Goal: Use online tool/utility: Utilize a website feature to perform a specific function

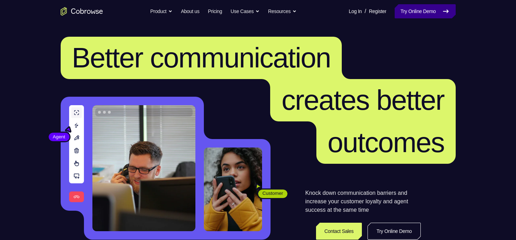
click at [411, 15] on link "Try Online Demo" at bounding box center [425, 11] width 61 height 14
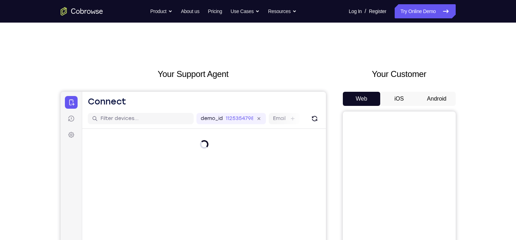
click at [430, 101] on button "Android" at bounding box center [437, 99] width 38 height 14
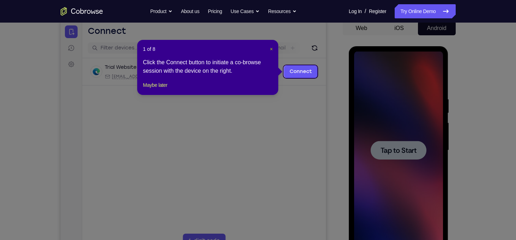
click at [272, 51] on span "×" at bounding box center [271, 49] width 3 height 6
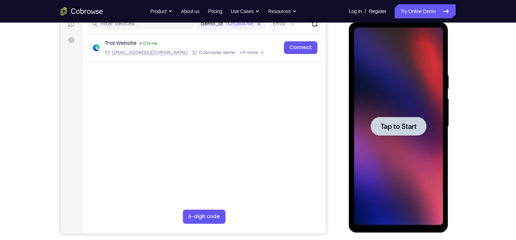
scroll to position [94, 0]
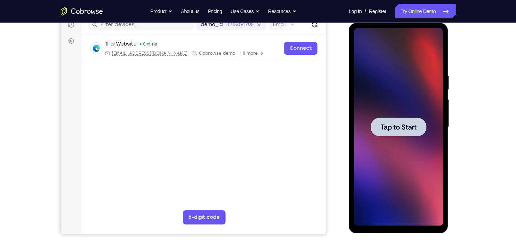
click at [391, 130] on span "Tap to Start" at bounding box center [399, 127] width 36 height 7
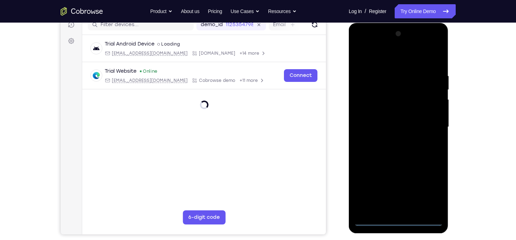
click at [398, 221] on div at bounding box center [398, 127] width 89 height 198
click at [428, 194] on div at bounding box center [398, 127] width 89 height 198
click at [363, 46] on div at bounding box center [398, 127] width 89 height 198
click at [429, 127] on div at bounding box center [398, 127] width 89 height 198
click at [391, 139] on div at bounding box center [398, 127] width 89 height 198
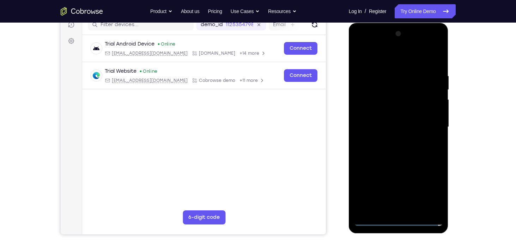
click at [396, 110] on div at bounding box center [398, 127] width 89 height 198
click at [382, 122] on div at bounding box center [398, 127] width 89 height 198
click at [383, 140] on div at bounding box center [398, 127] width 89 height 198
click at [403, 109] on div at bounding box center [398, 127] width 89 height 198
click at [437, 123] on div at bounding box center [398, 127] width 89 height 198
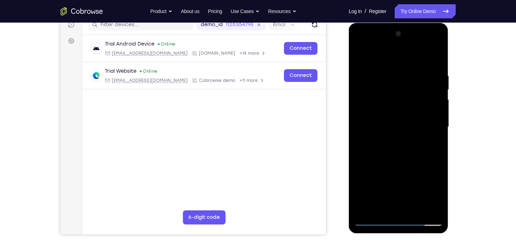
click at [437, 123] on div at bounding box center [398, 127] width 89 height 198
click at [438, 55] on div at bounding box center [398, 127] width 89 height 198
click at [370, 99] on div at bounding box center [398, 127] width 89 height 198
click at [360, 55] on div at bounding box center [398, 127] width 89 height 198
click at [422, 71] on div at bounding box center [398, 127] width 89 height 198
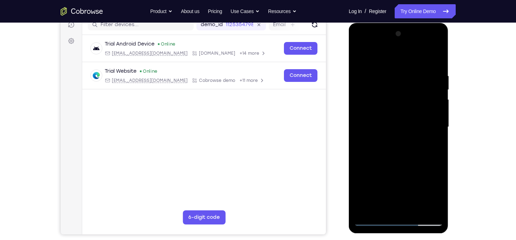
click at [421, 72] on div at bounding box center [398, 127] width 89 height 198
click at [365, 211] on div at bounding box center [398, 127] width 89 height 198
click at [367, 211] on div at bounding box center [398, 127] width 89 height 198
click at [392, 75] on div at bounding box center [398, 127] width 89 height 198
click at [433, 94] on div at bounding box center [398, 127] width 89 height 198
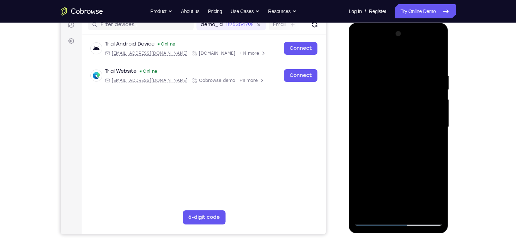
click at [363, 91] on div at bounding box center [398, 127] width 89 height 198
click at [363, 74] on div at bounding box center [398, 127] width 89 height 198
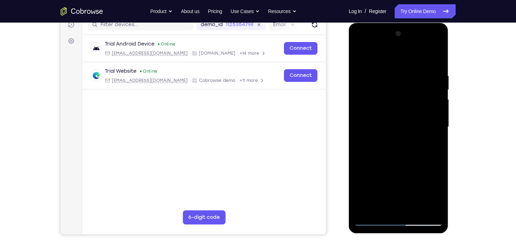
click at [363, 74] on div at bounding box center [398, 127] width 89 height 198
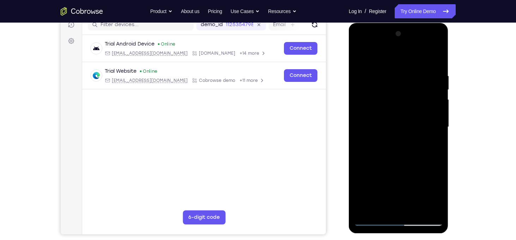
click at [420, 77] on div at bounding box center [398, 127] width 89 height 198
click at [430, 81] on div at bounding box center [398, 127] width 89 height 198
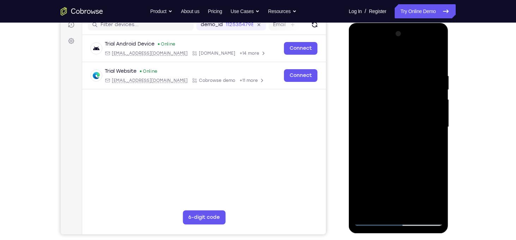
click at [430, 81] on div at bounding box center [398, 127] width 89 height 198
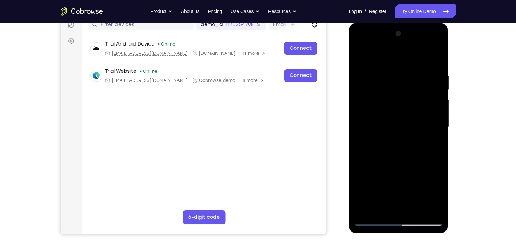
click at [430, 81] on div at bounding box center [398, 127] width 89 height 198
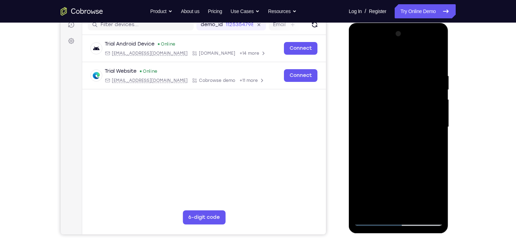
click at [430, 81] on div at bounding box center [398, 127] width 89 height 198
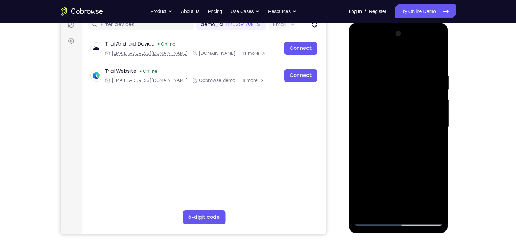
click at [430, 81] on div at bounding box center [398, 127] width 89 height 198
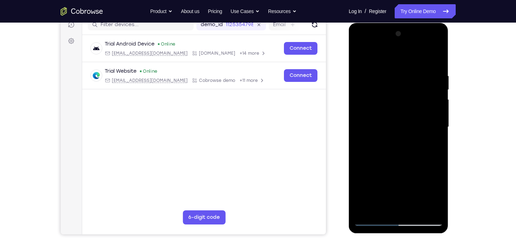
click at [430, 81] on div at bounding box center [398, 127] width 89 height 198
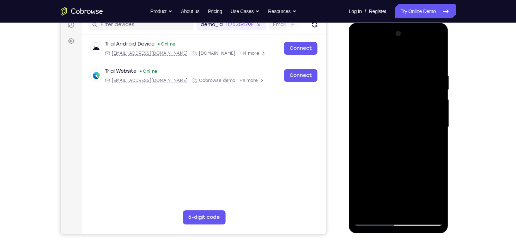
click at [430, 81] on div at bounding box center [398, 127] width 89 height 198
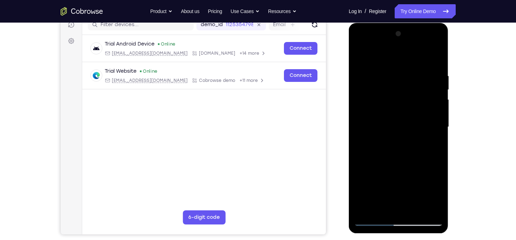
click at [430, 81] on div at bounding box center [398, 127] width 89 height 198
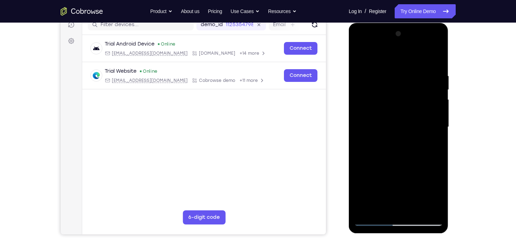
click at [430, 81] on div at bounding box center [398, 127] width 89 height 198
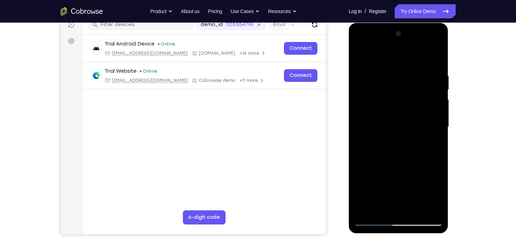
click at [430, 81] on div at bounding box center [398, 127] width 89 height 198
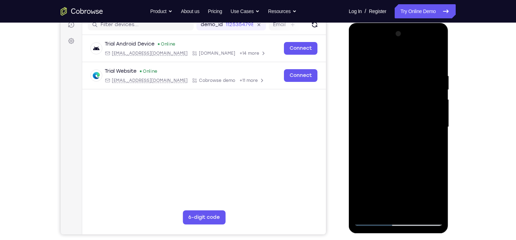
click at [430, 81] on div at bounding box center [398, 127] width 89 height 198
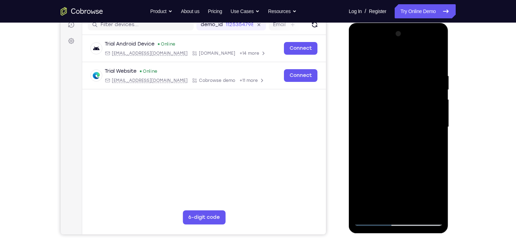
click at [430, 81] on div at bounding box center [398, 127] width 89 height 198
click at [433, 75] on div at bounding box center [398, 127] width 89 height 198
click at [436, 74] on div at bounding box center [398, 127] width 89 height 198
click at [435, 82] on div at bounding box center [398, 127] width 89 height 198
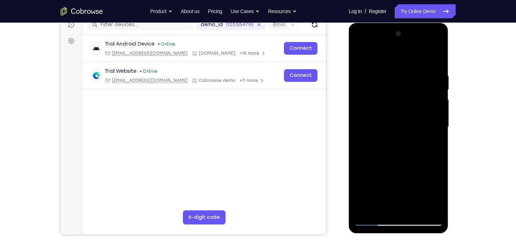
click at [435, 82] on div at bounding box center [398, 127] width 89 height 198
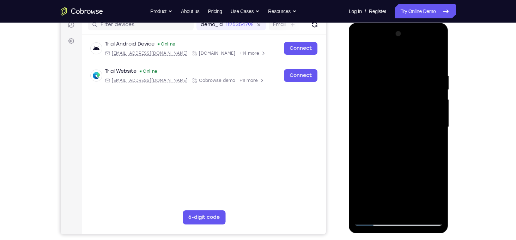
click at [435, 82] on div at bounding box center [398, 127] width 89 height 198
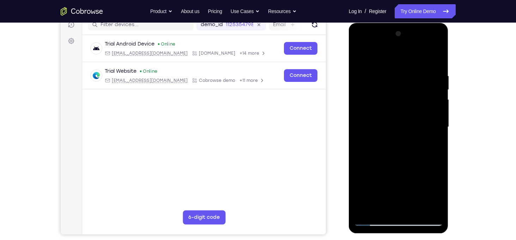
click at [435, 82] on div at bounding box center [398, 127] width 89 height 198
click at [434, 59] on div at bounding box center [398, 127] width 89 height 198
click at [415, 209] on div at bounding box center [398, 127] width 89 height 198
click at [403, 164] on div at bounding box center [398, 127] width 89 height 198
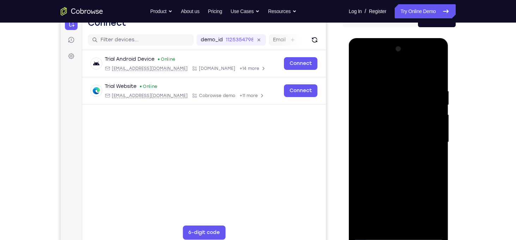
scroll to position [79, 0]
drag, startPoint x: 402, startPoint y: 179, endPoint x: 403, endPoint y: 143, distance: 36.7
click at [403, 143] on div at bounding box center [398, 142] width 89 height 198
click at [361, 71] on div at bounding box center [398, 142] width 89 height 198
click at [366, 225] on div at bounding box center [398, 142] width 89 height 198
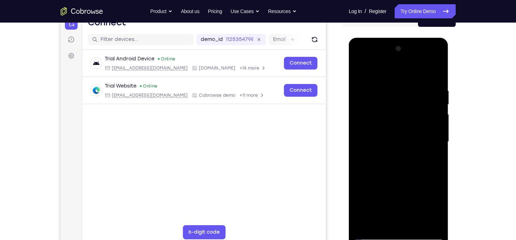
click at [381, 228] on div at bounding box center [398, 142] width 89 height 198
click at [368, 225] on div at bounding box center [398, 142] width 89 height 198
drag, startPoint x: 393, startPoint y: 181, endPoint x: 391, endPoint y: 129, distance: 52.6
click at [391, 129] on div at bounding box center [398, 142] width 89 height 198
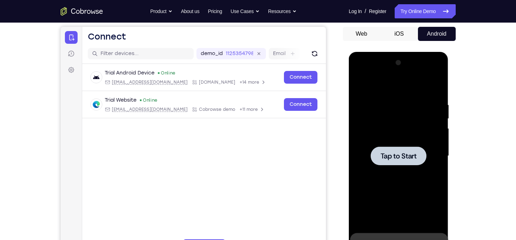
drag, startPoint x: 391, startPoint y: 143, endPoint x: 389, endPoint y: 106, distance: 37.5
click at [389, 52] on div "Tap to Start" at bounding box center [399, 52] width 100 height 0
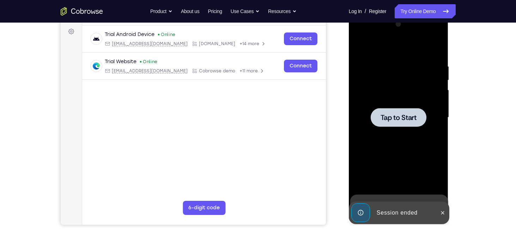
scroll to position [134, 0]
